Goal: Task Accomplishment & Management: Use online tool/utility

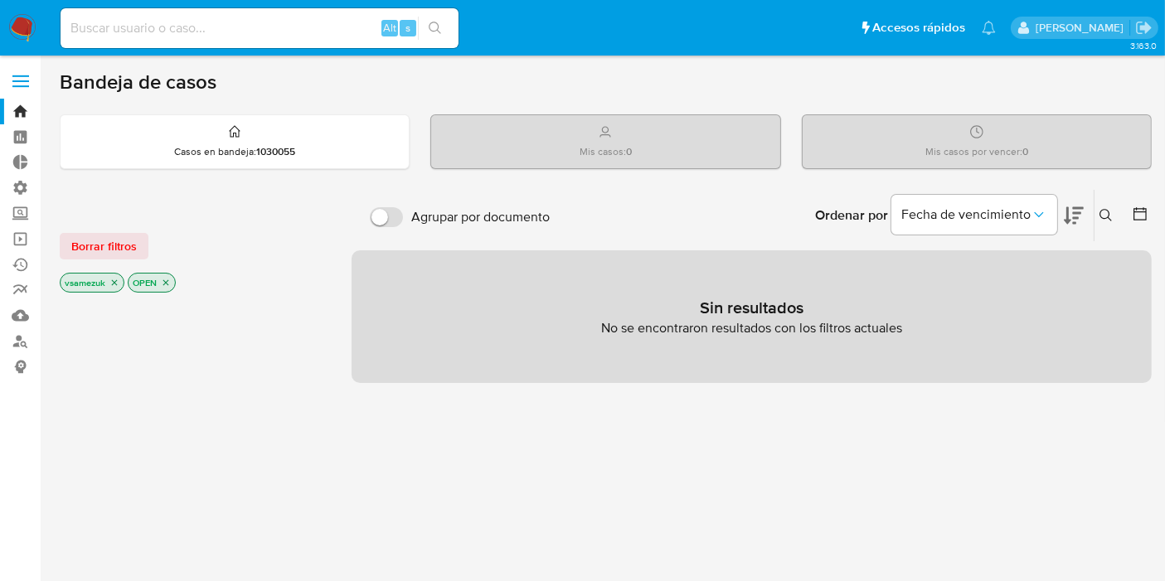
click at [2, 64] on label at bounding box center [20, 81] width 41 height 35
click at [0, 0] on input "checkbox" at bounding box center [0, 0] width 0 height 0
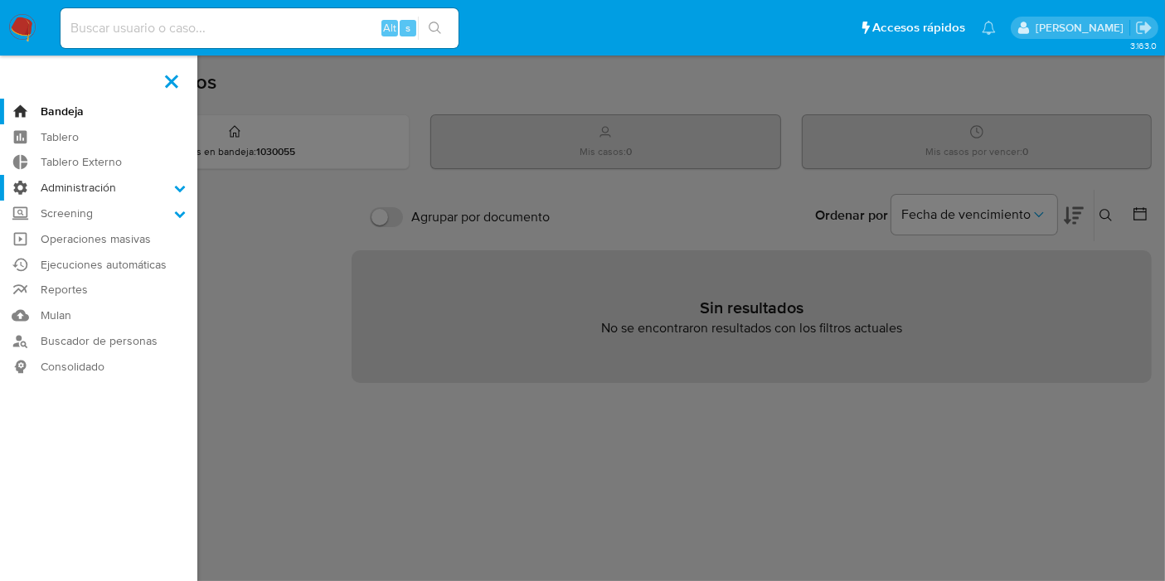
click at [145, 191] on label "Administración" at bounding box center [98, 188] width 197 height 26
click at [0, 0] on input "Administración" at bounding box center [0, 0] width 0 height 0
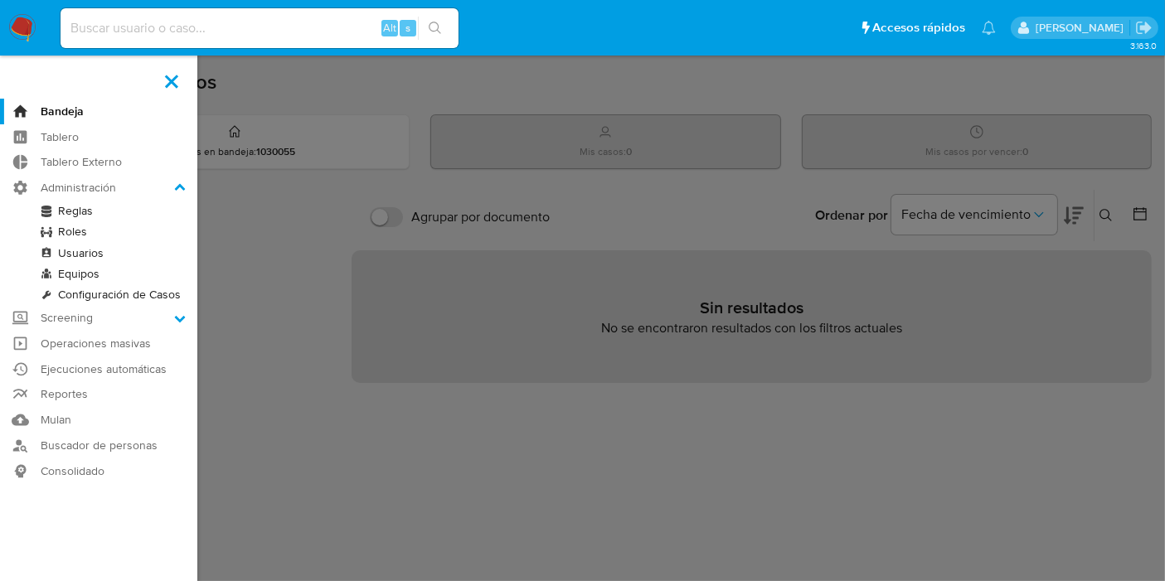
click at [99, 212] on link "Reglas" at bounding box center [98, 211] width 197 height 21
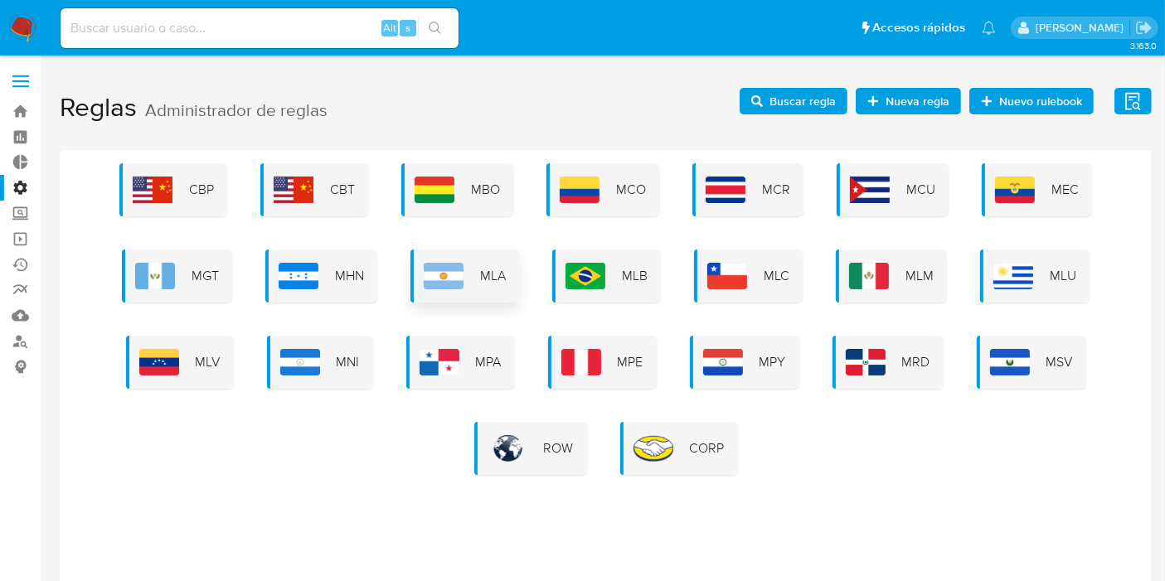
click at [458, 275] on div "MLA" at bounding box center [464, 275] width 109 height 53
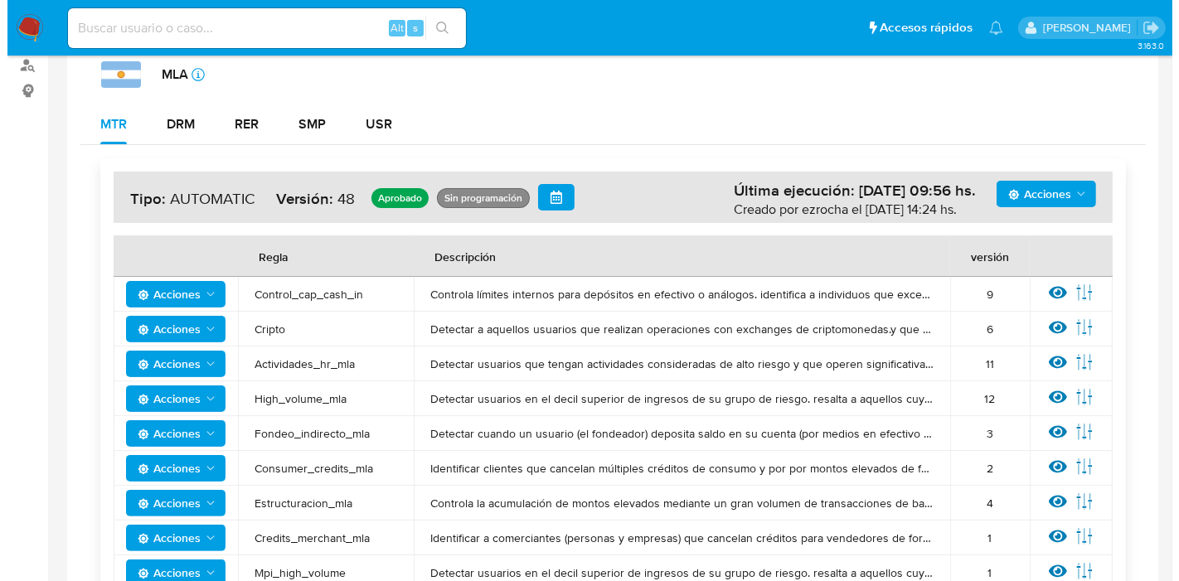
scroll to position [460, 0]
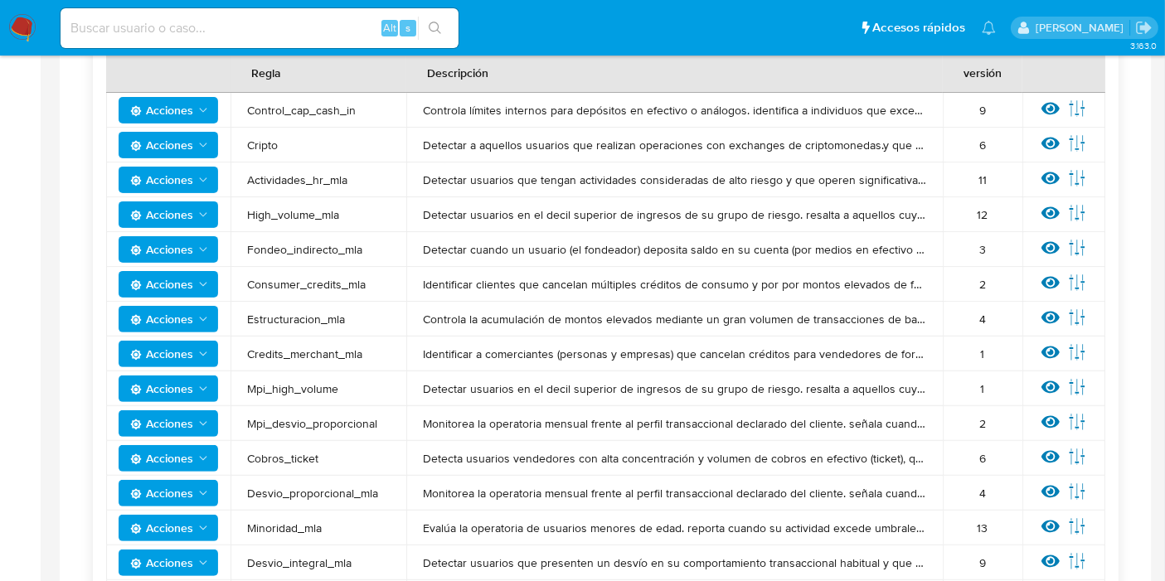
click at [175, 236] on span "Acciones" at bounding box center [161, 249] width 63 height 27
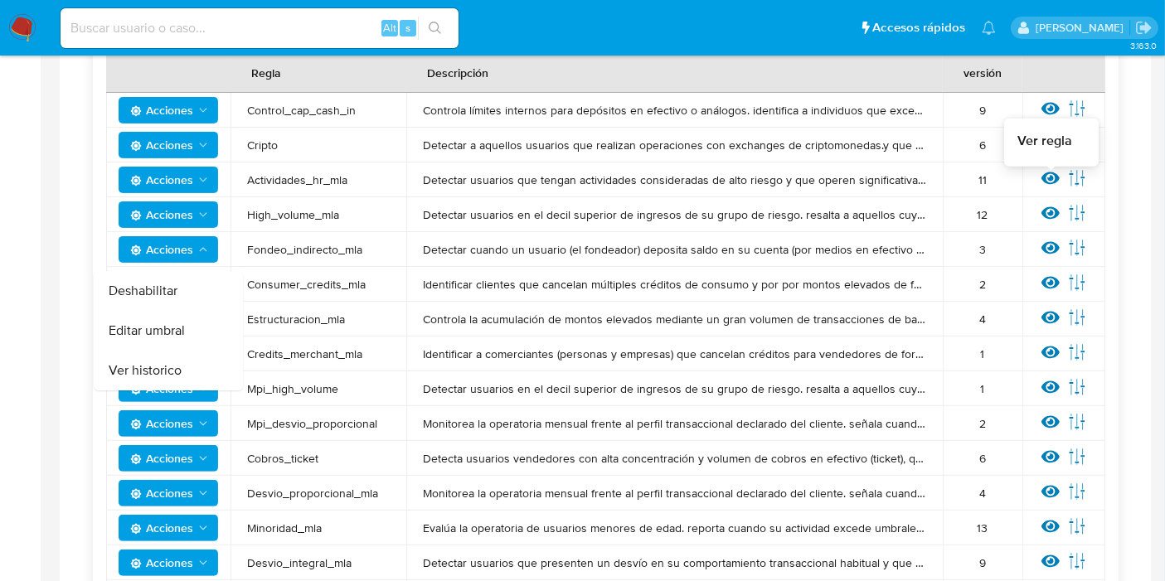
click at [1049, 239] on icon at bounding box center [1050, 248] width 18 height 18
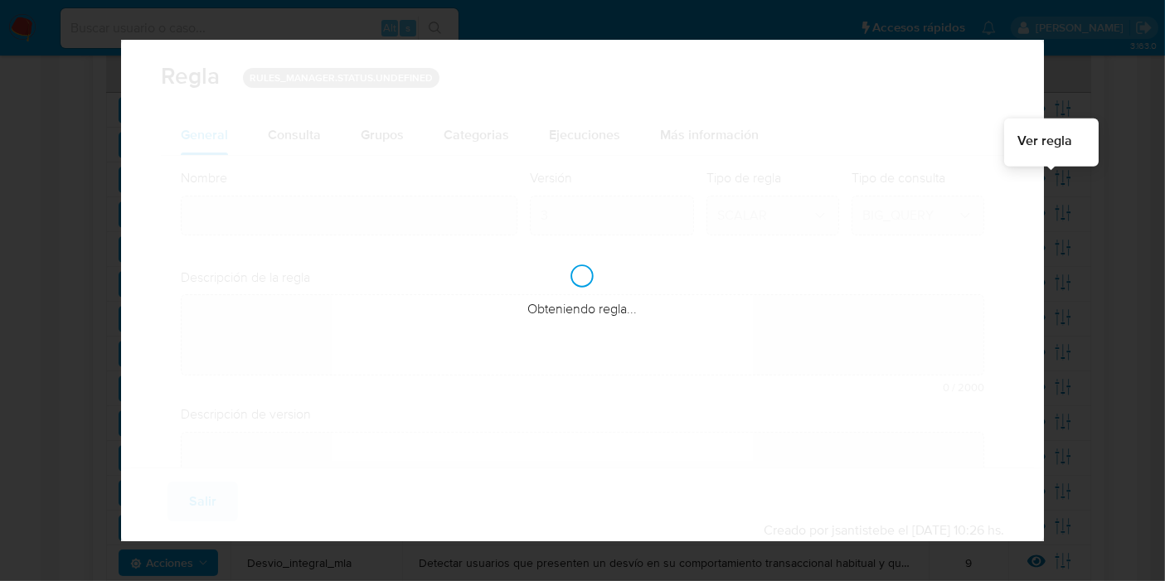
type input "Fondeo_indirecto_mla"
type textarea "Detectar cuando un usuario (el fondeador) deposita saldo en su cuenta (por medi…"
type textarea "Informar usuarios que estén rompiendo los umbrales de fondeo recibiendo indirec…"
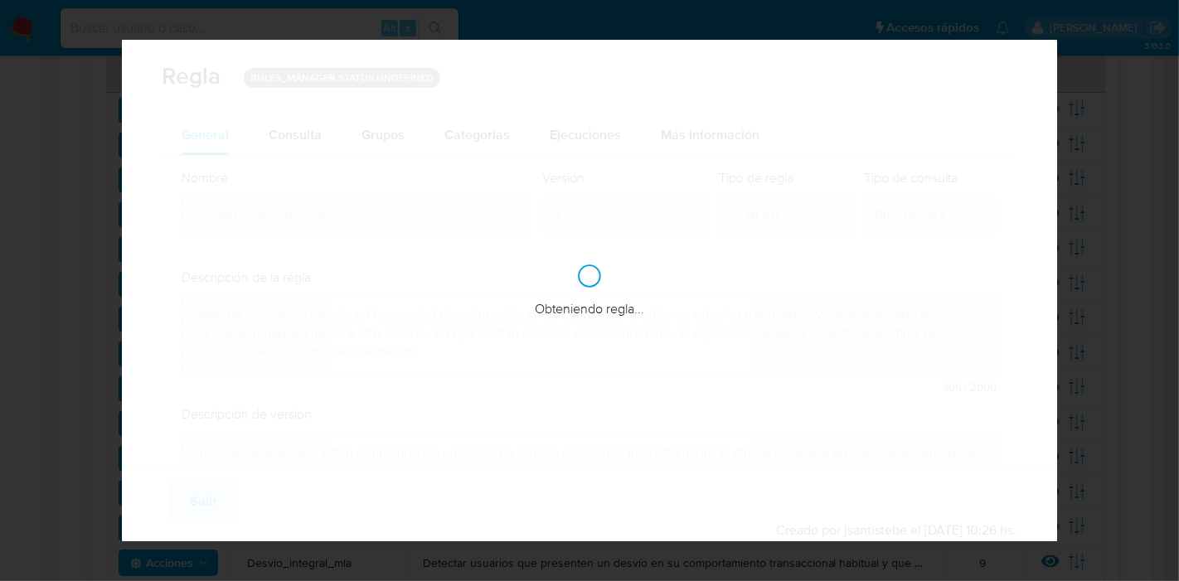
checkbox input "true"
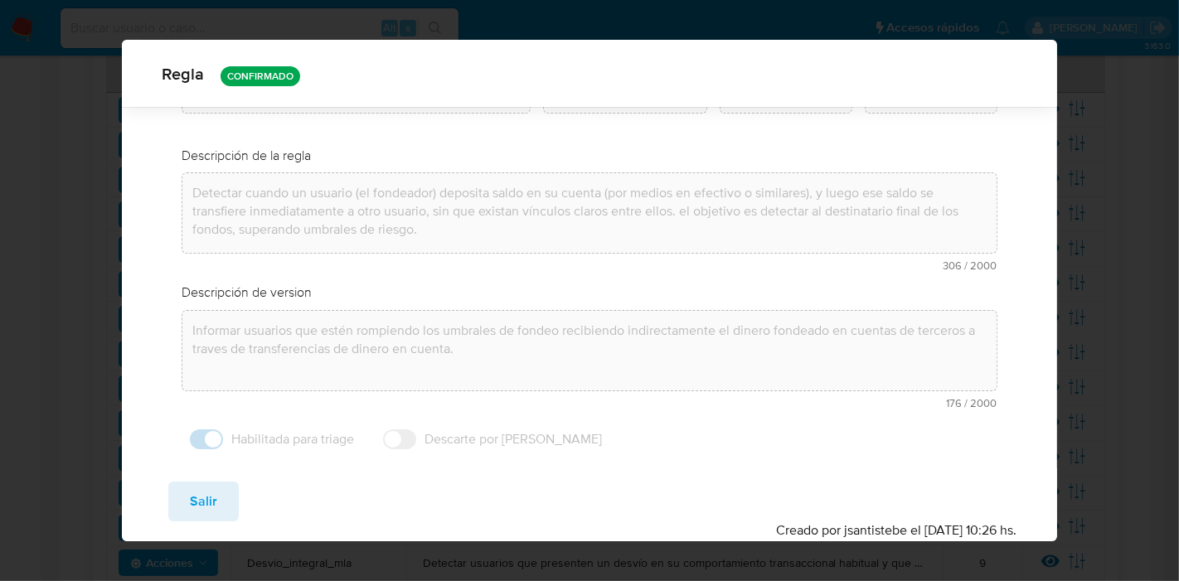
scroll to position [0, 0]
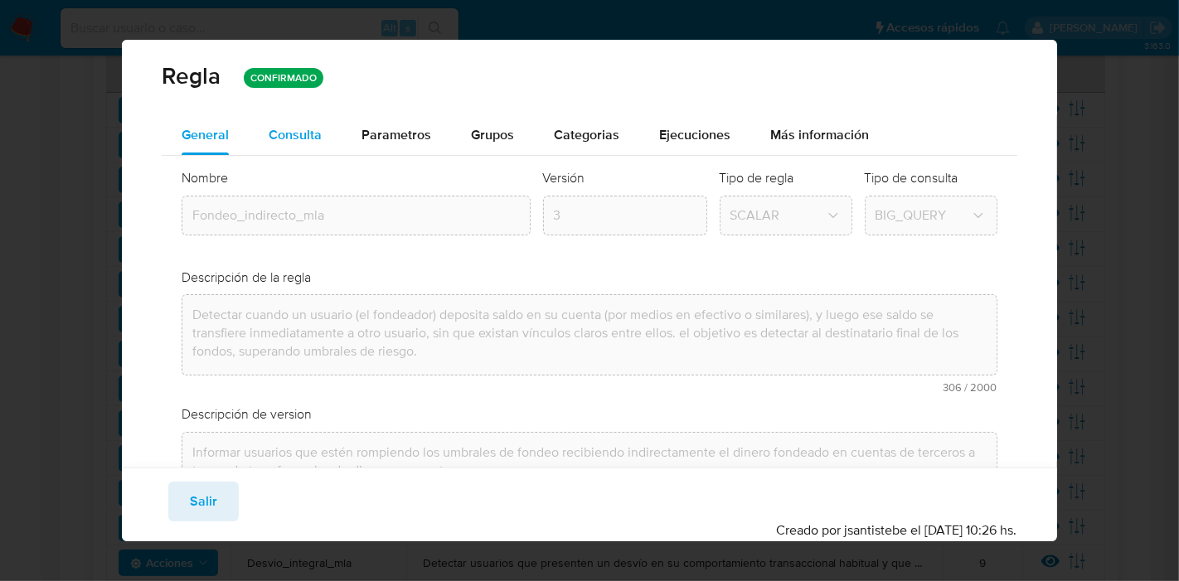
click at [309, 133] on div "Consulta" at bounding box center [295, 134] width 53 height 13
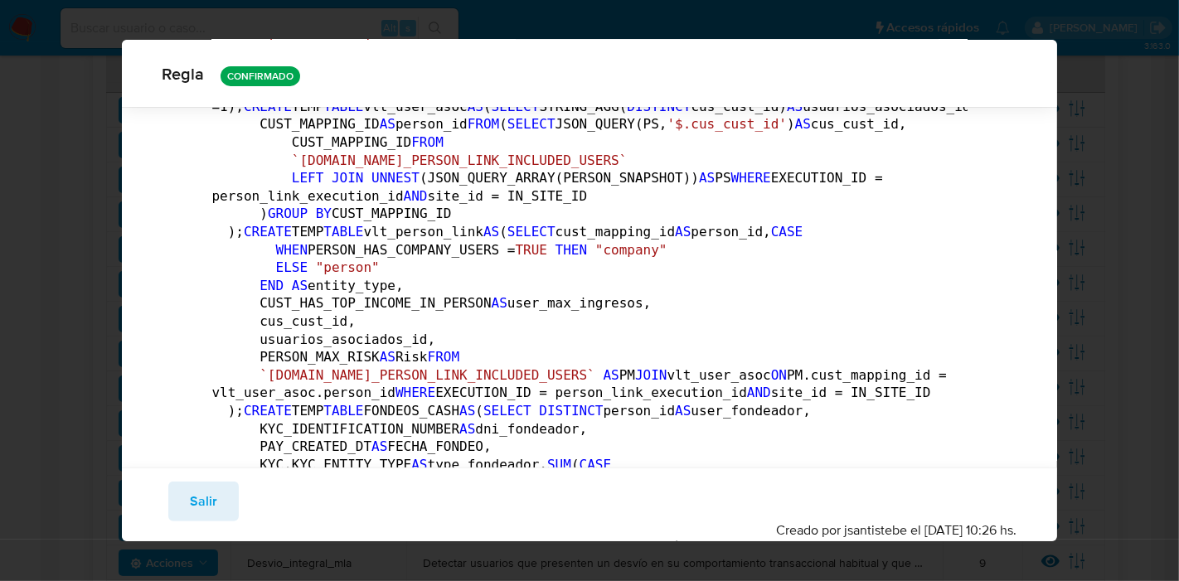
scroll to position [453, 0]
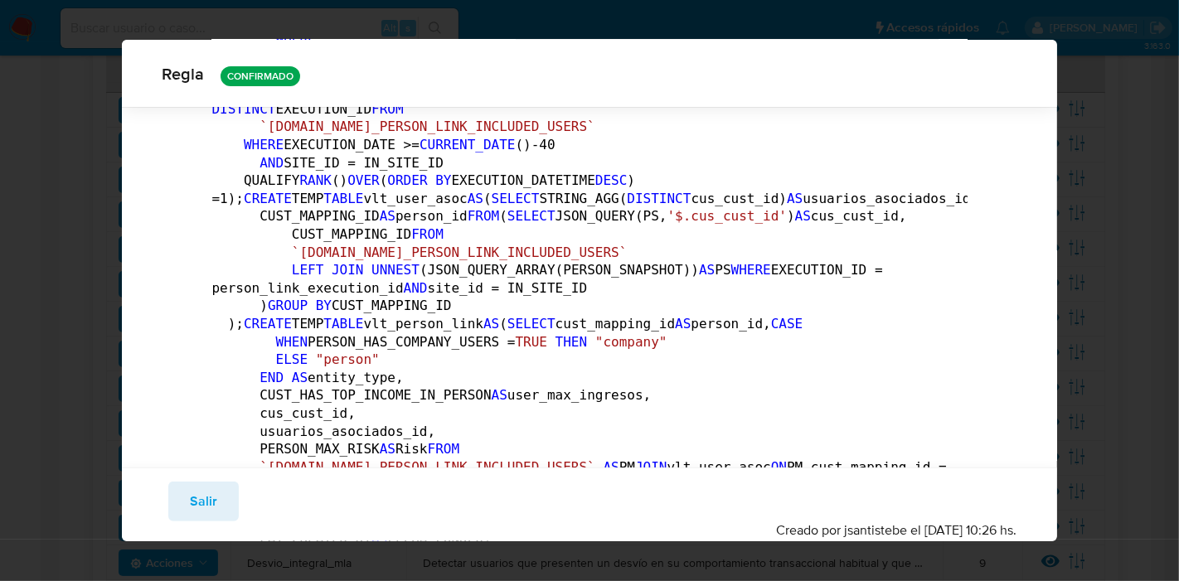
drag, startPoint x: 723, startPoint y: 424, endPoint x: 726, endPoint y: 406, distance: 18.5
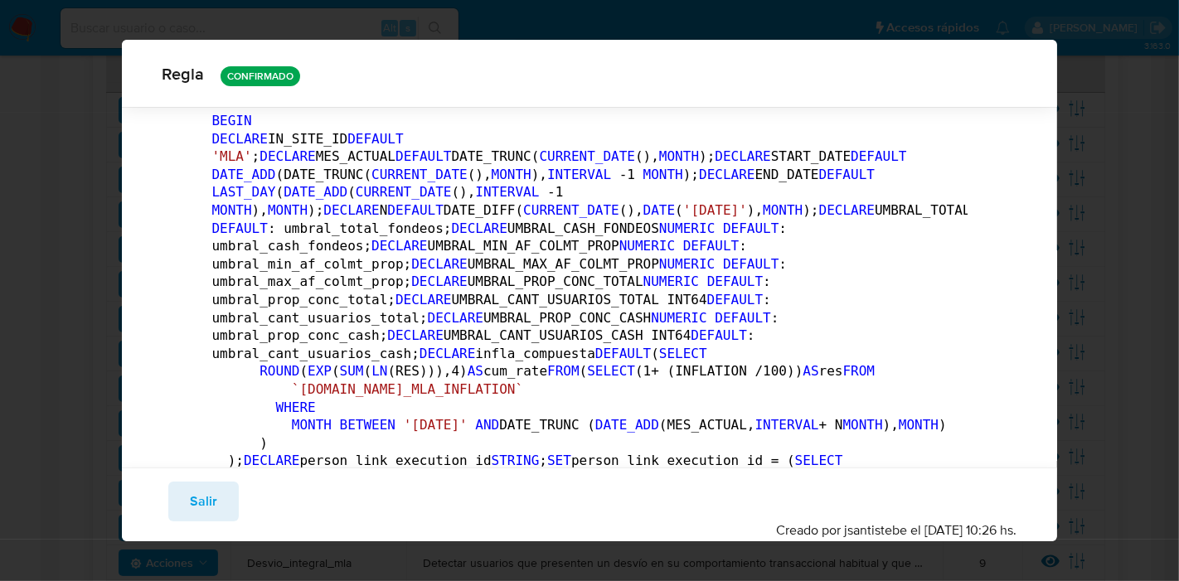
scroll to position [0, 0]
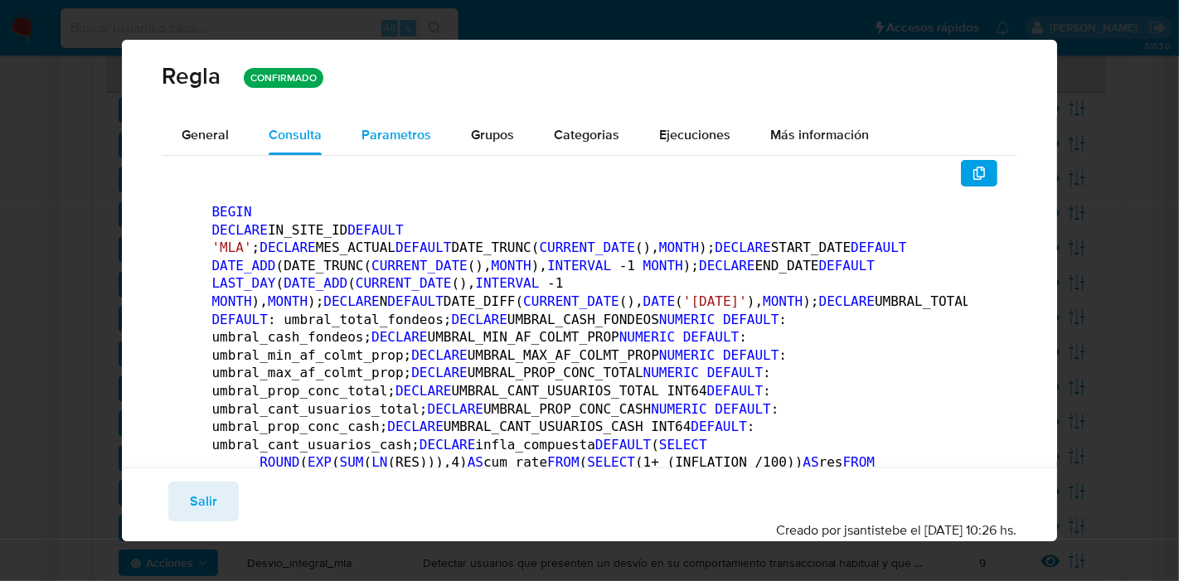
click at [426, 140] on span "Parametros" at bounding box center [396, 134] width 70 height 19
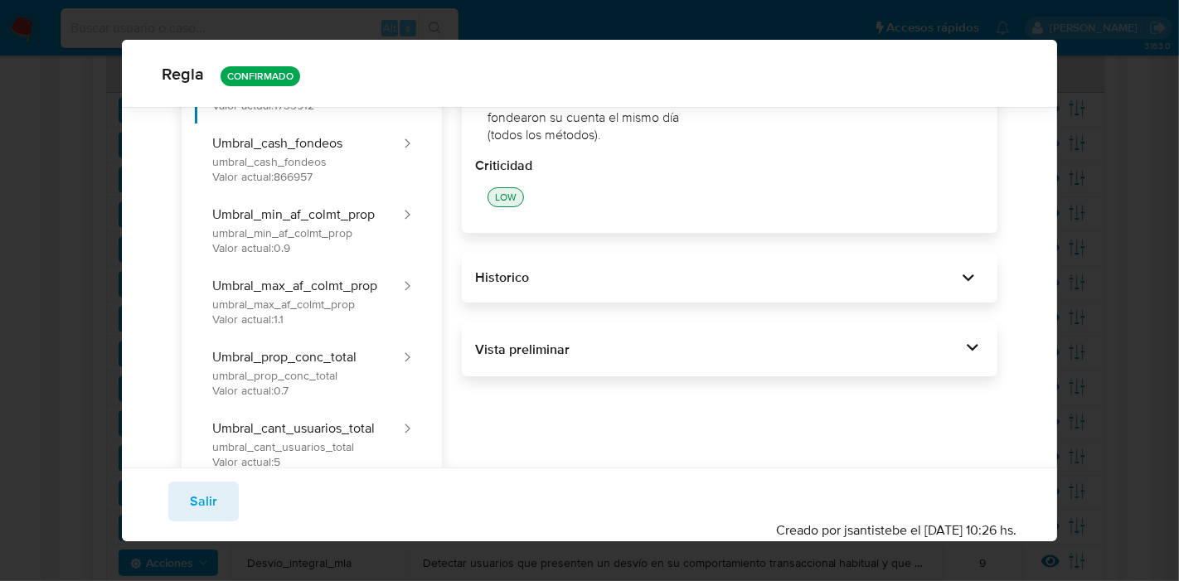
scroll to position [177, 0]
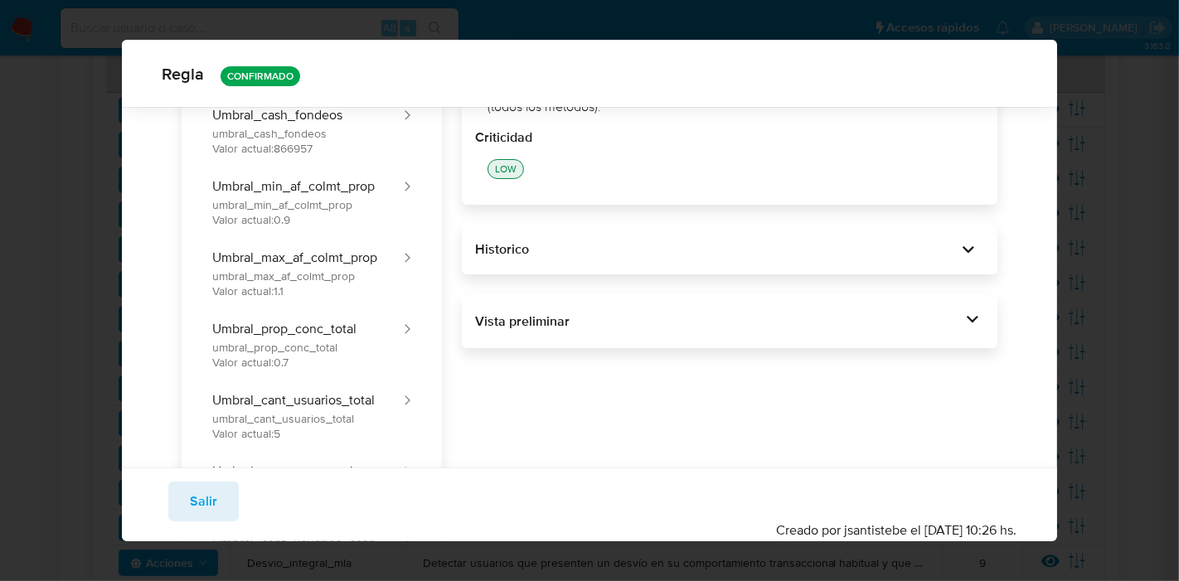
click at [1009, 361] on div "General Consulta Parametros Evidencias Grupos Categorias Ejecuciones Más inform…" at bounding box center [589, 275] width 934 height 690
click at [976, 321] on div "Vista preliminar BEGIN DECLARE IN_SITE_ID DEFAULT 'MLA' ; DECLARE MES_ACTUAL DE…" at bounding box center [729, 321] width 535 height 55
click at [966, 320] on icon at bounding box center [972, 319] width 12 height 7
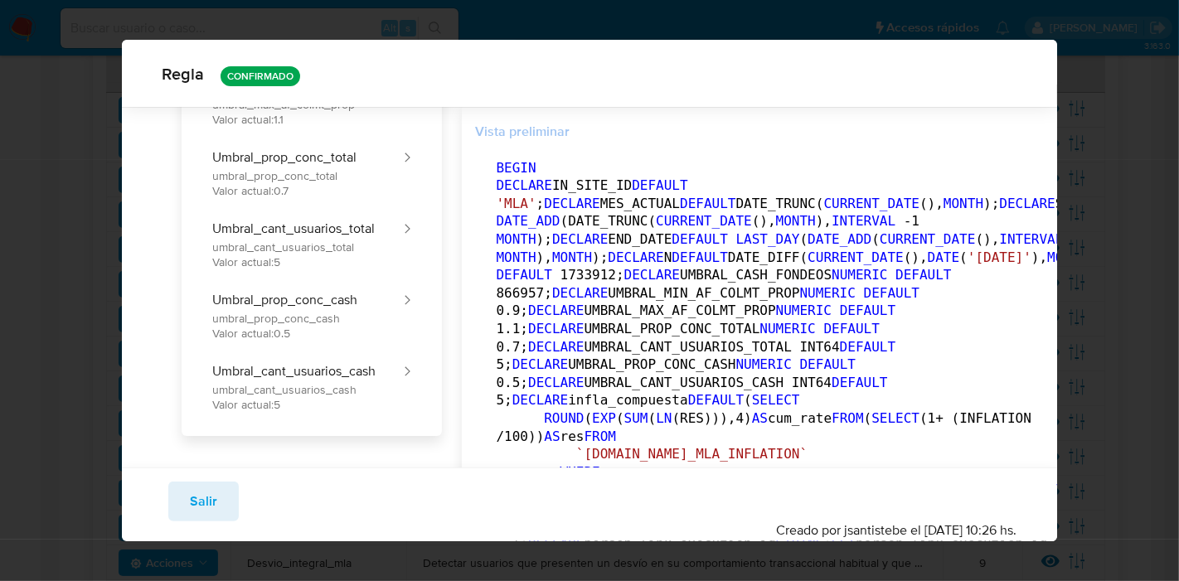
scroll to position [361, 0]
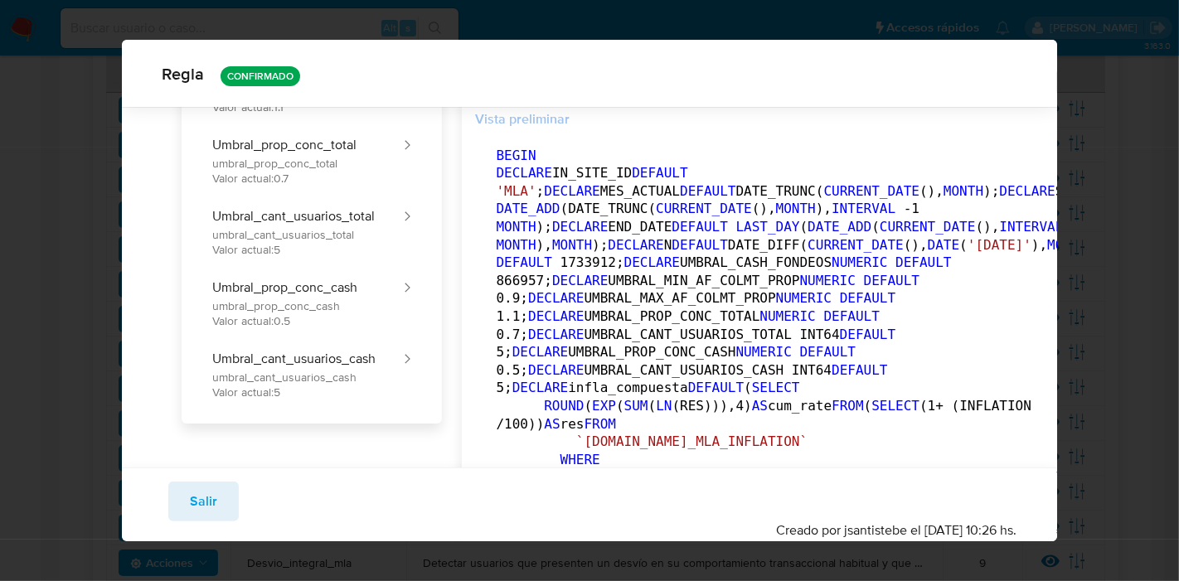
click at [1101, 126] on icon "button" at bounding box center [1107, 119] width 13 height 13
